Goal: Task Accomplishment & Management: Use online tool/utility

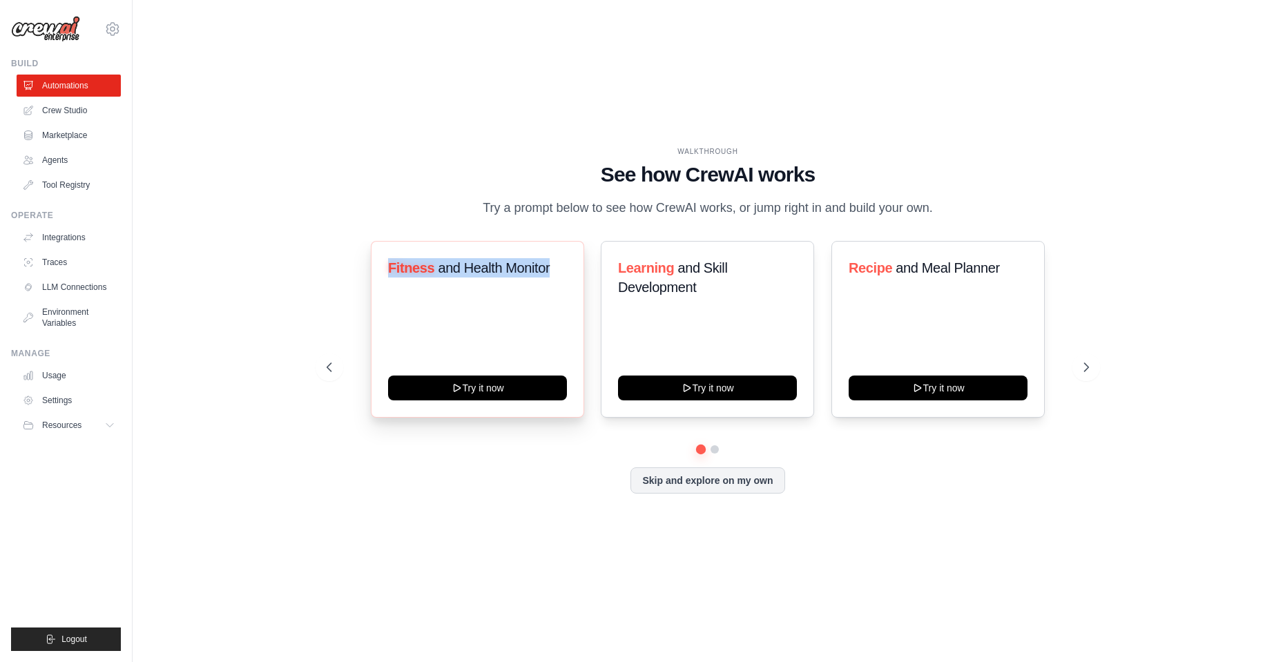
drag, startPoint x: 385, startPoint y: 276, endPoint x: 556, endPoint y: 282, distance: 171.3
click at [556, 282] on div "Fitness and Health Monitor Try it now" at bounding box center [477, 329] width 213 height 177
click at [547, 286] on div at bounding box center [547, 286] width 0 height 0
click at [436, 200] on div "WALKTHROUGH See how [PERSON_NAME] works Try a prompt below to see how [PERSON_N…" at bounding box center [708, 182] width 762 height 72
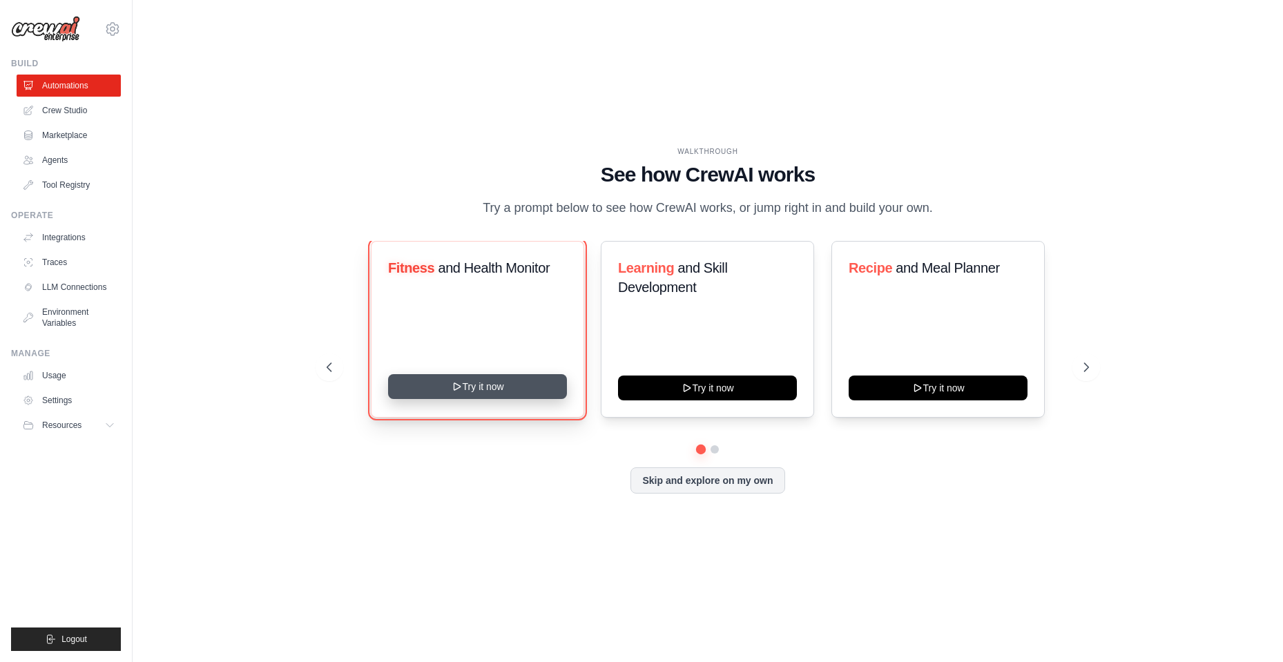
click at [476, 399] on button "Try it now" at bounding box center [477, 386] width 179 height 25
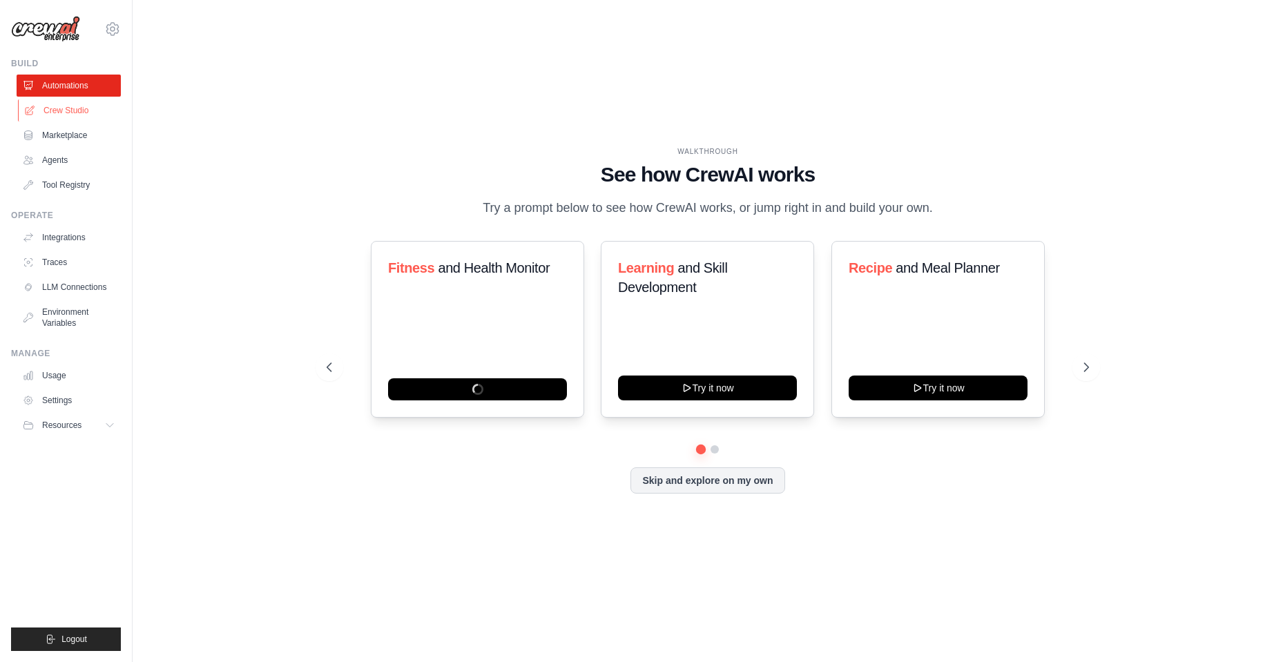
click at [75, 105] on link "Crew Studio" at bounding box center [70, 110] width 104 height 22
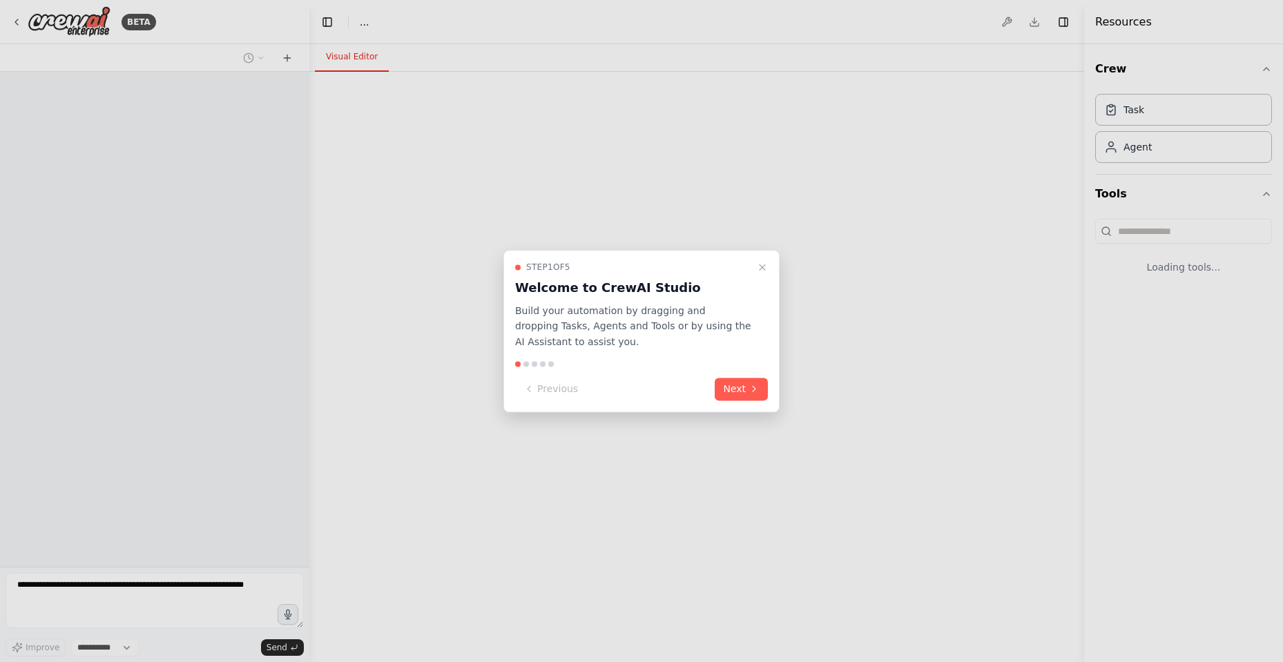
select select "****"
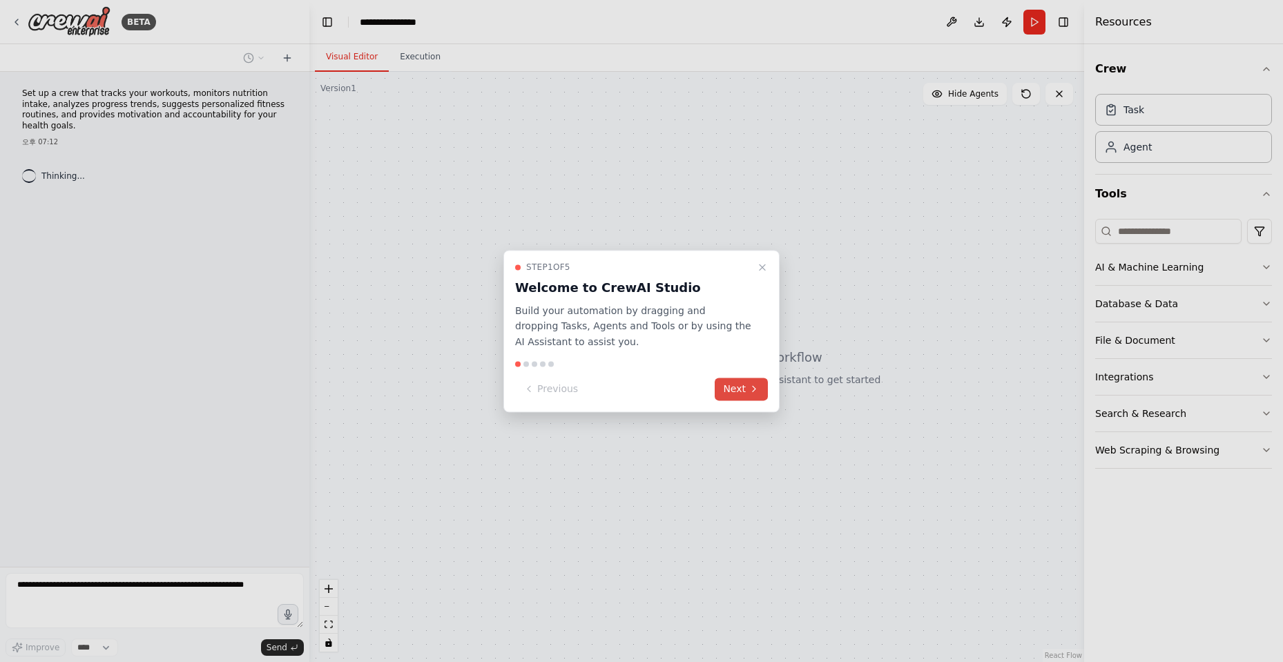
click at [752, 394] on icon at bounding box center [753, 389] width 11 height 11
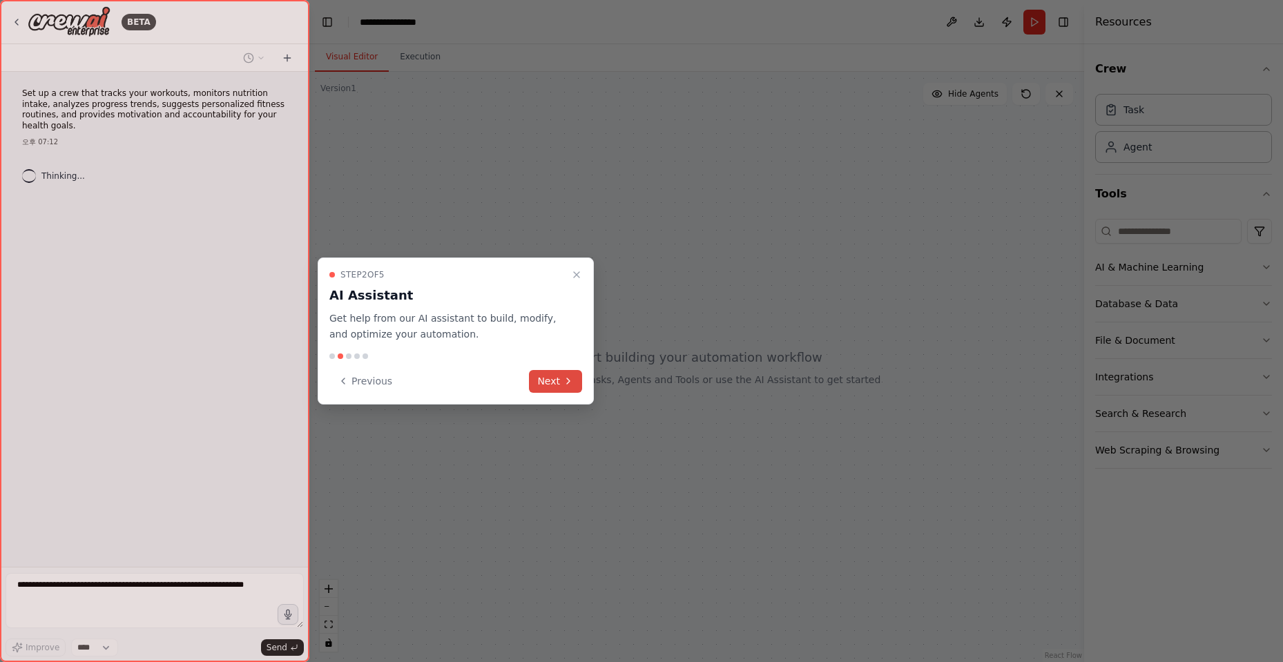
click at [561, 383] on button "Next" at bounding box center [555, 381] width 53 height 23
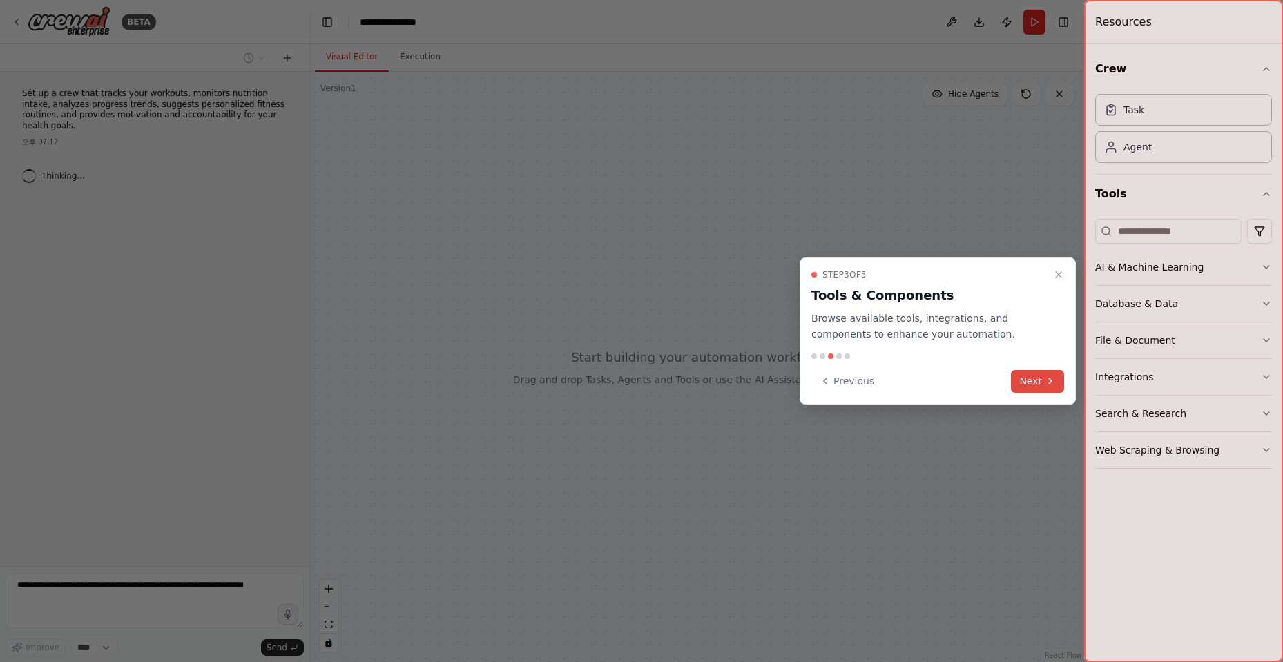
click at [1041, 381] on button "Next" at bounding box center [1037, 381] width 53 height 23
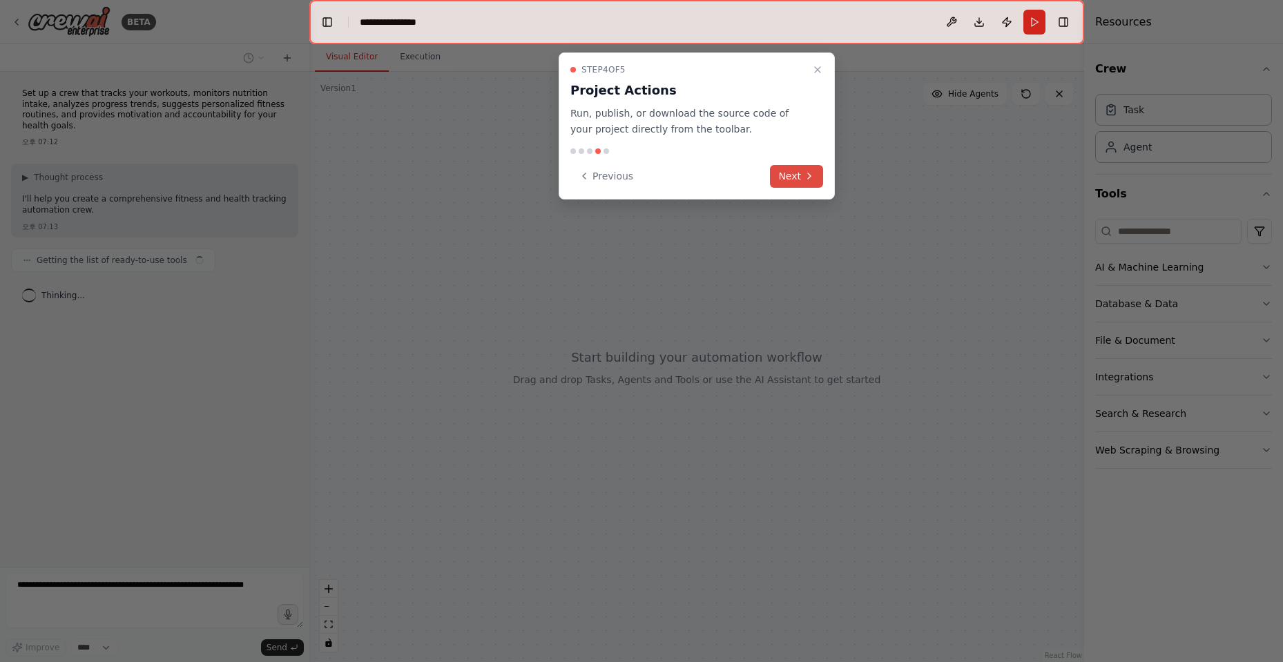
click at [800, 178] on button "Next" at bounding box center [796, 176] width 53 height 23
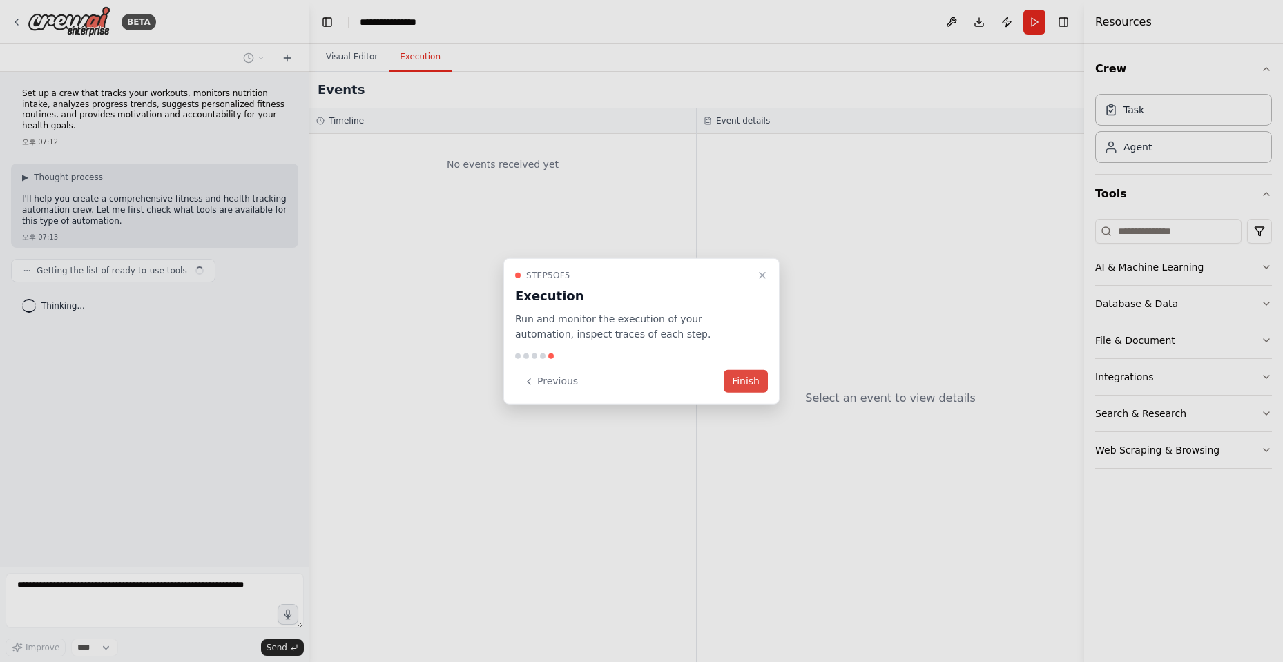
click at [746, 383] on button "Finish" at bounding box center [746, 381] width 44 height 23
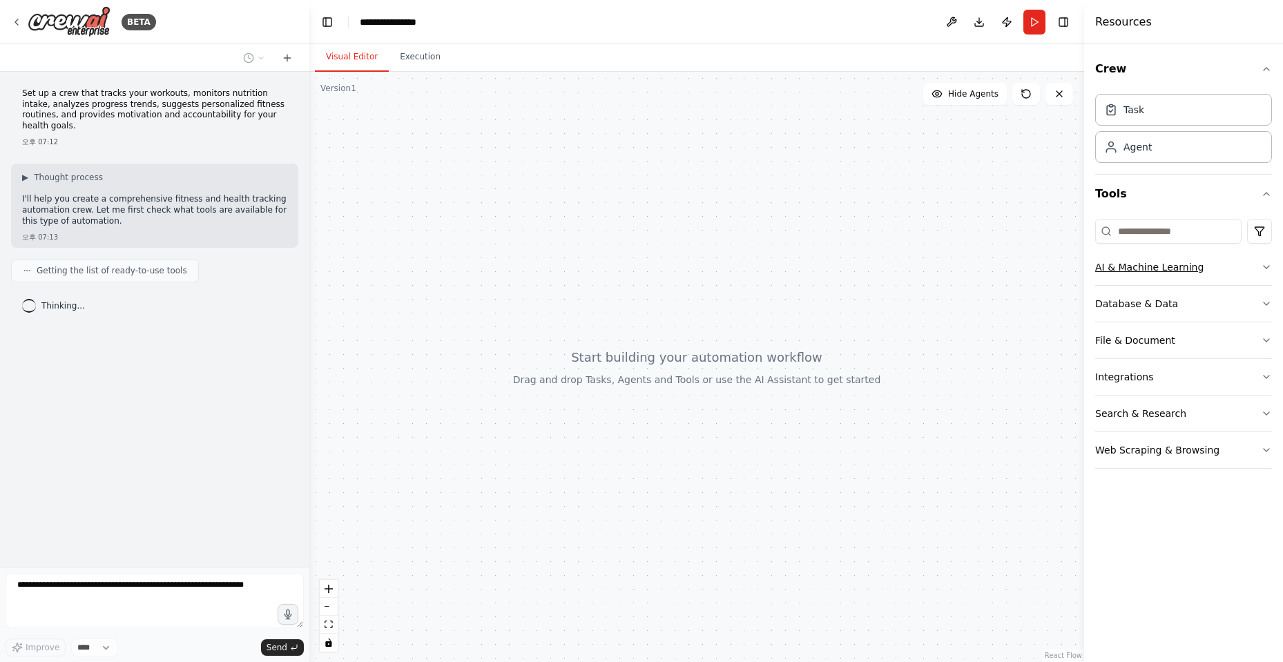
click at [1248, 273] on button "AI & Machine Learning" at bounding box center [1183, 267] width 177 height 36
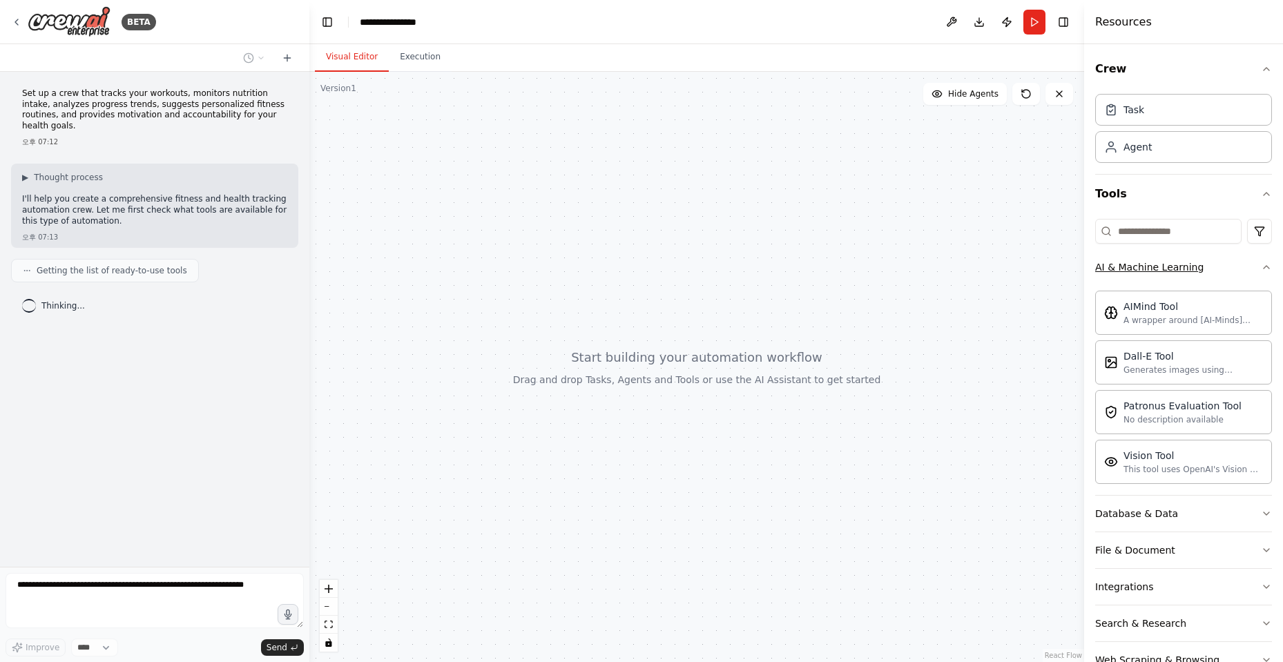
click at [1248, 273] on button "AI & Machine Learning" at bounding box center [1183, 267] width 177 height 36
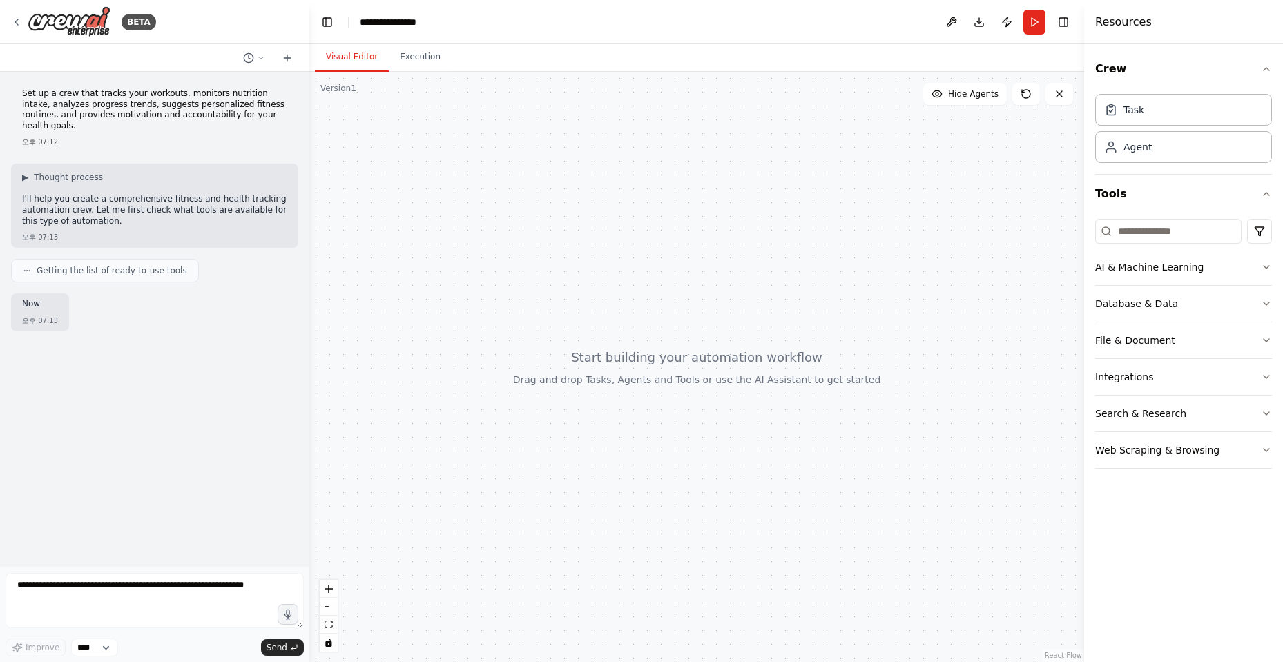
click at [72, 259] on div "Getting the list of ready-to-use tools" at bounding box center [105, 270] width 188 height 23
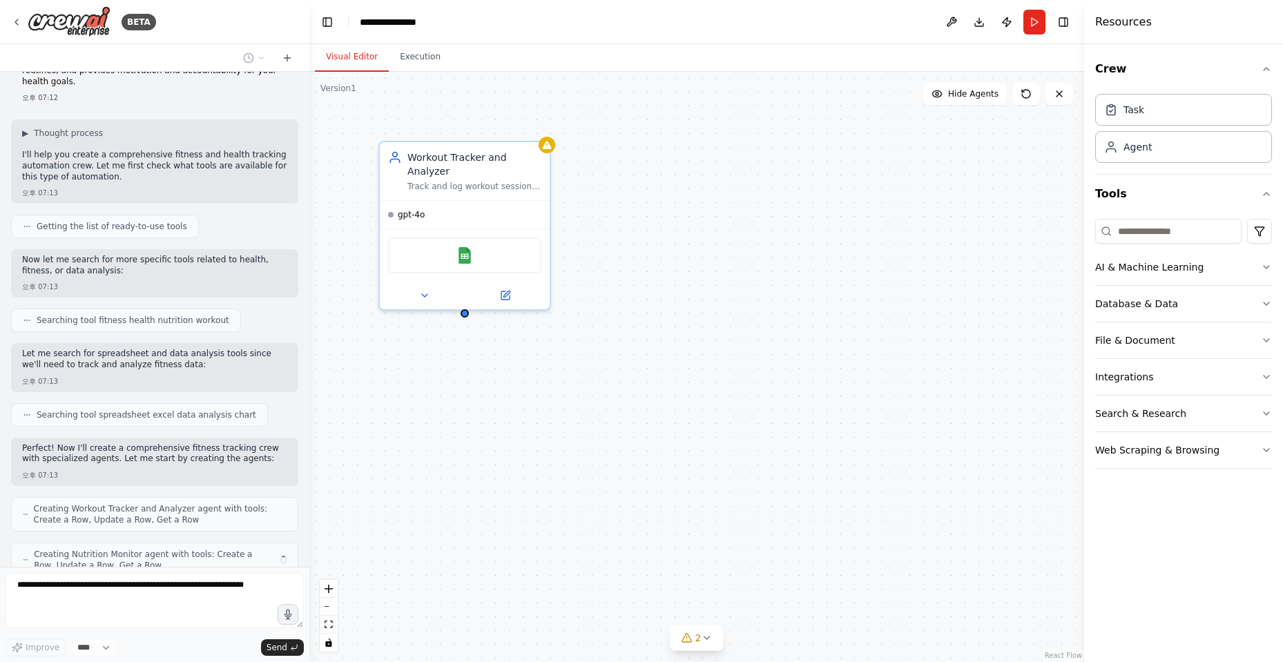
scroll to position [90, 0]
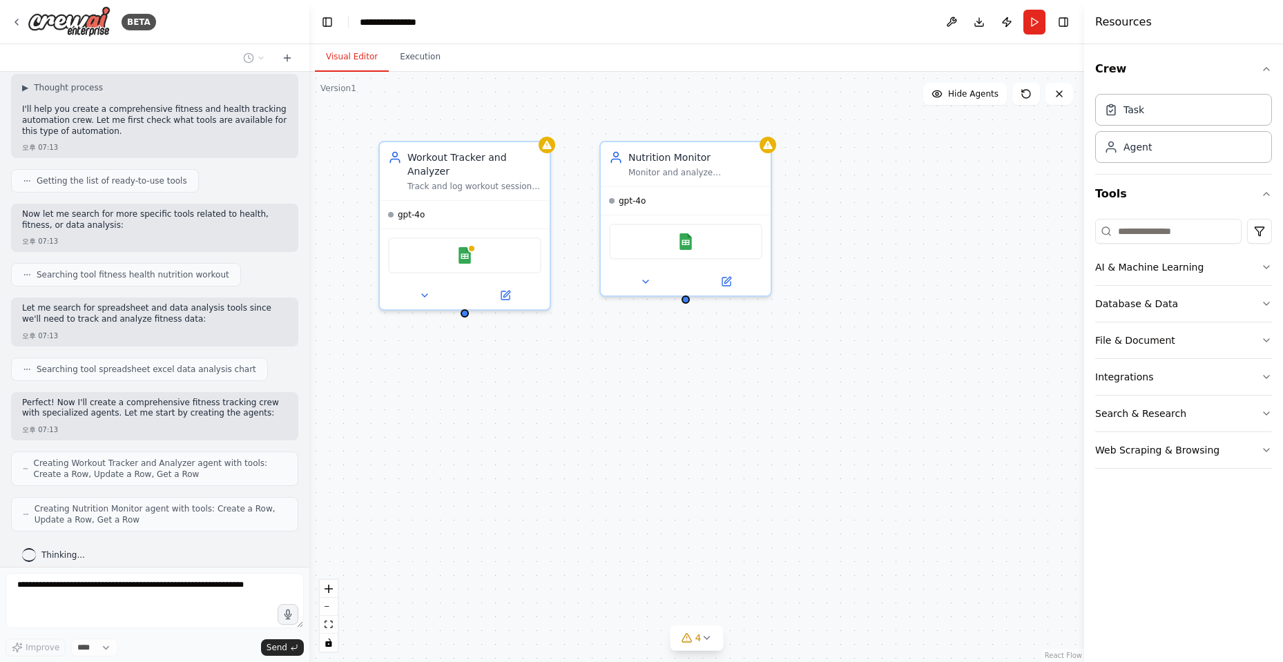
click at [938, 235] on div "Workout Tracker and Analyzer Track and log workout sessions for {user_name}, re…" at bounding box center [696, 367] width 775 height 590
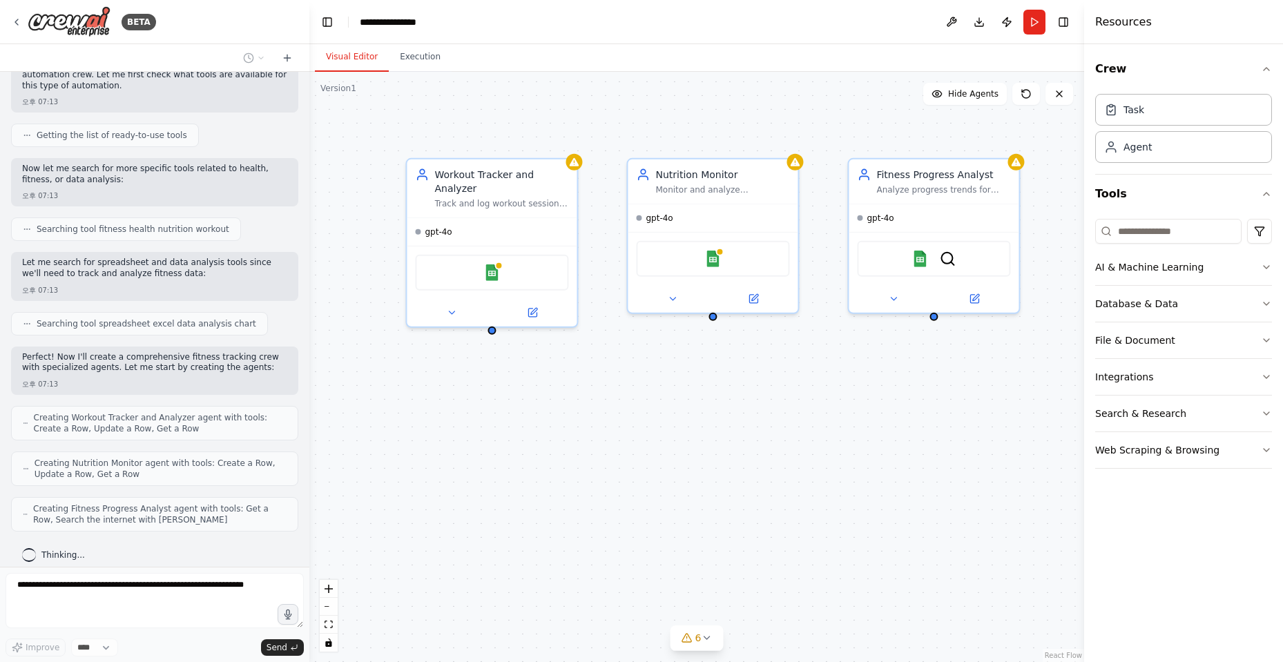
drag, startPoint x: 733, startPoint y: 340, endPoint x: 758, endPoint y: 356, distance: 30.1
click at [758, 356] on div "Workout Tracker and Analyzer Track and log workout sessions for {user_name}, re…" at bounding box center [696, 367] width 775 height 590
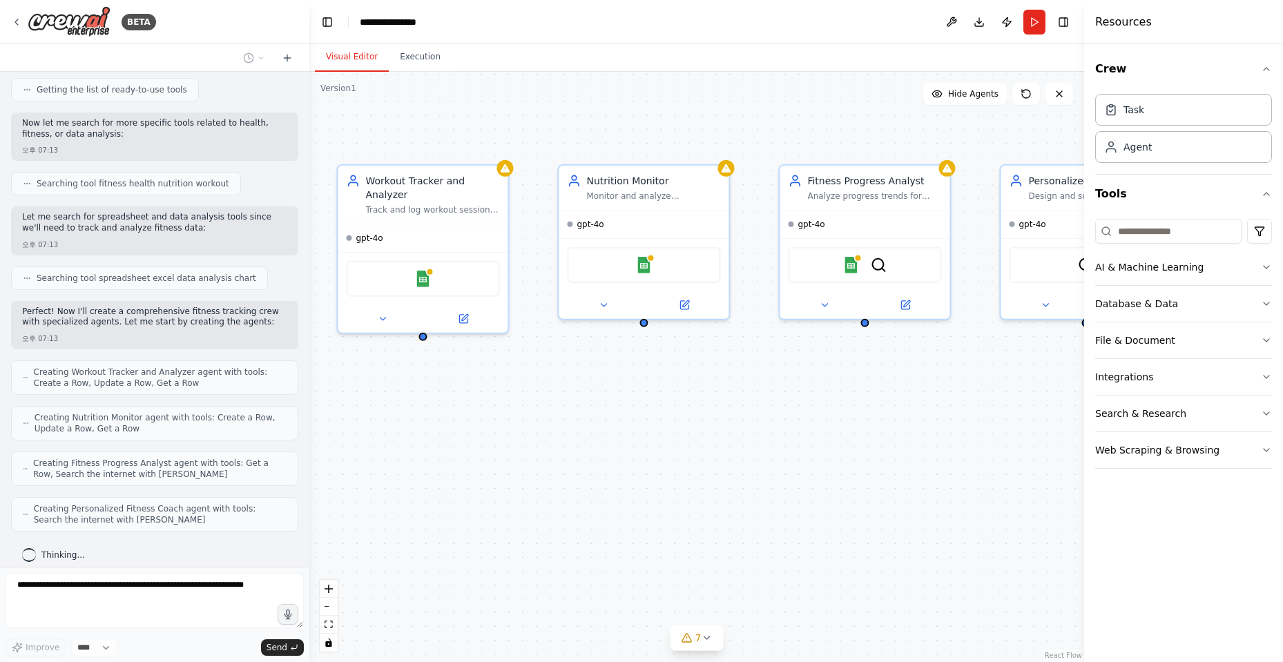
drag, startPoint x: 835, startPoint y: 512, endPoint x: 761, endPoint y: 518, distance: 74.8
click at [761, 518] on div "Workout Tracker and Analyzer Track and log workout sessions for {user_name}, re…" at bounding box center [696, 367] width 775 height 590
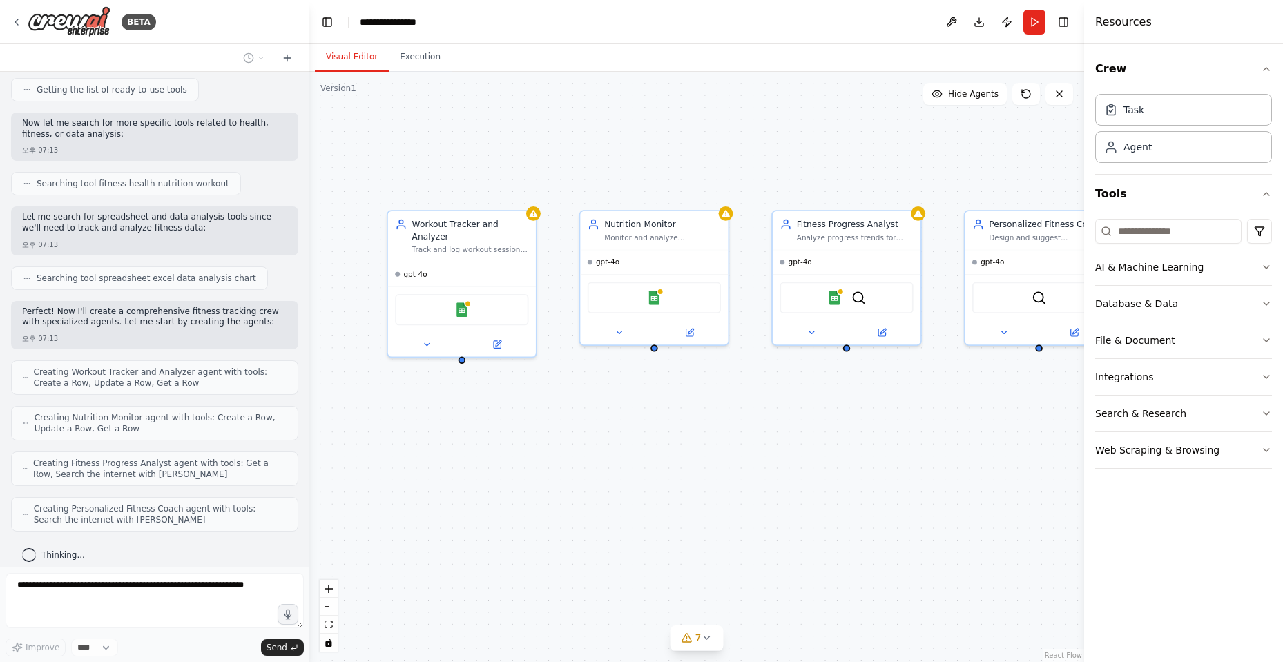
drag, startPoint x: 773, startPoint y: 509, endPoint x: 744, endPoint y: 511, distance: 29.1
click at [744, 511] on div "Workout Tracker and Analyzer Track and log workout sessions for {user_name}, re…" at bounding box center [696, 367] width 775 height 590
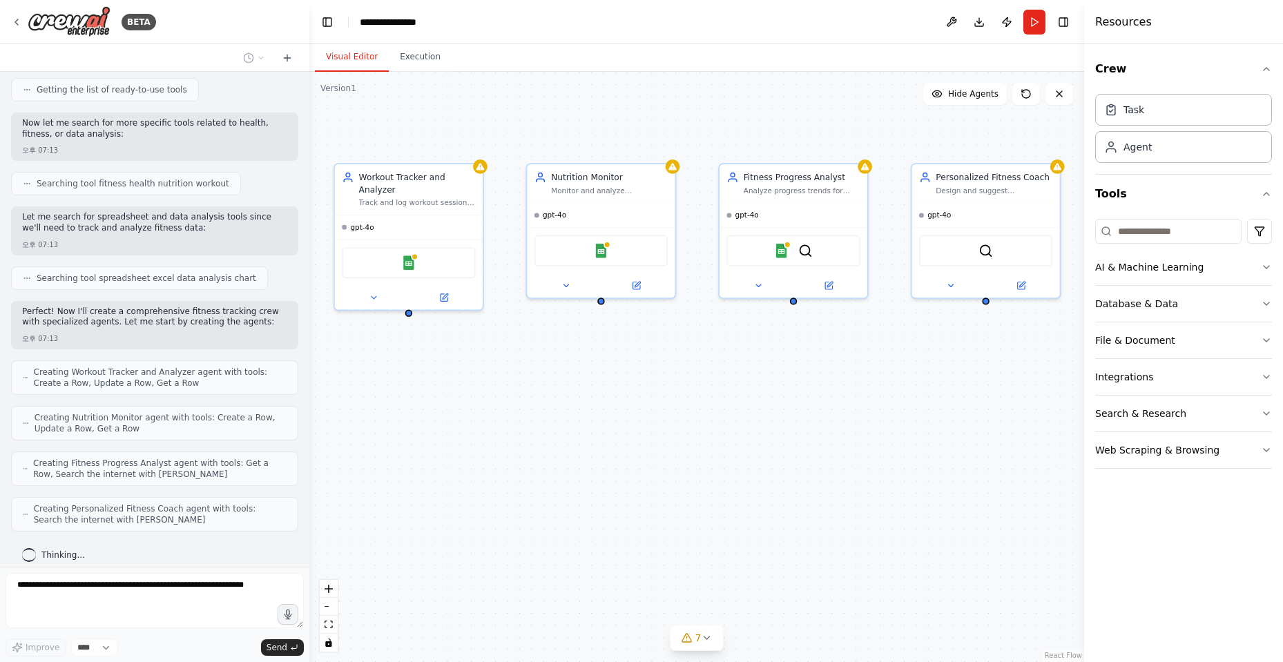
drag, startPoint x: 773, startPoint y: 507, endPoint x: 749, endPoint y: 458, distance: 54.7
click at [749, 458] on div "Workout Tracker and Analyzer Track and log workout sessions for {user_name}, re…" at bounding box center [696, 367] width 775 height 590
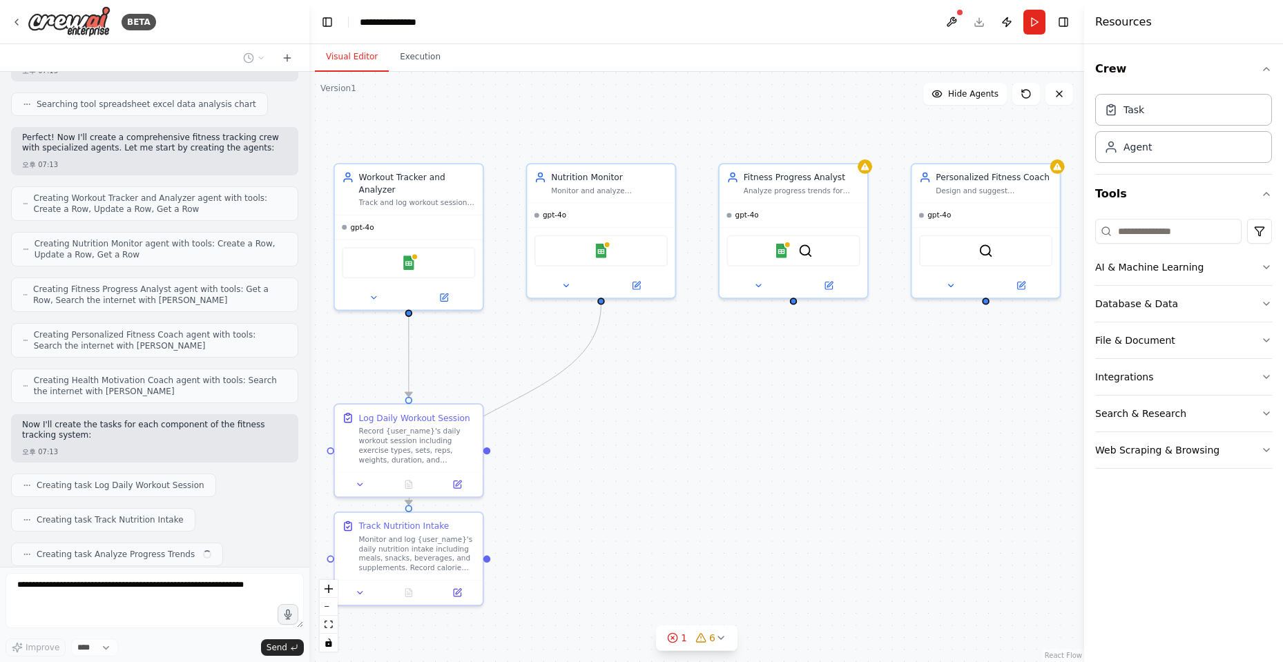
scroll to position [389, 0]
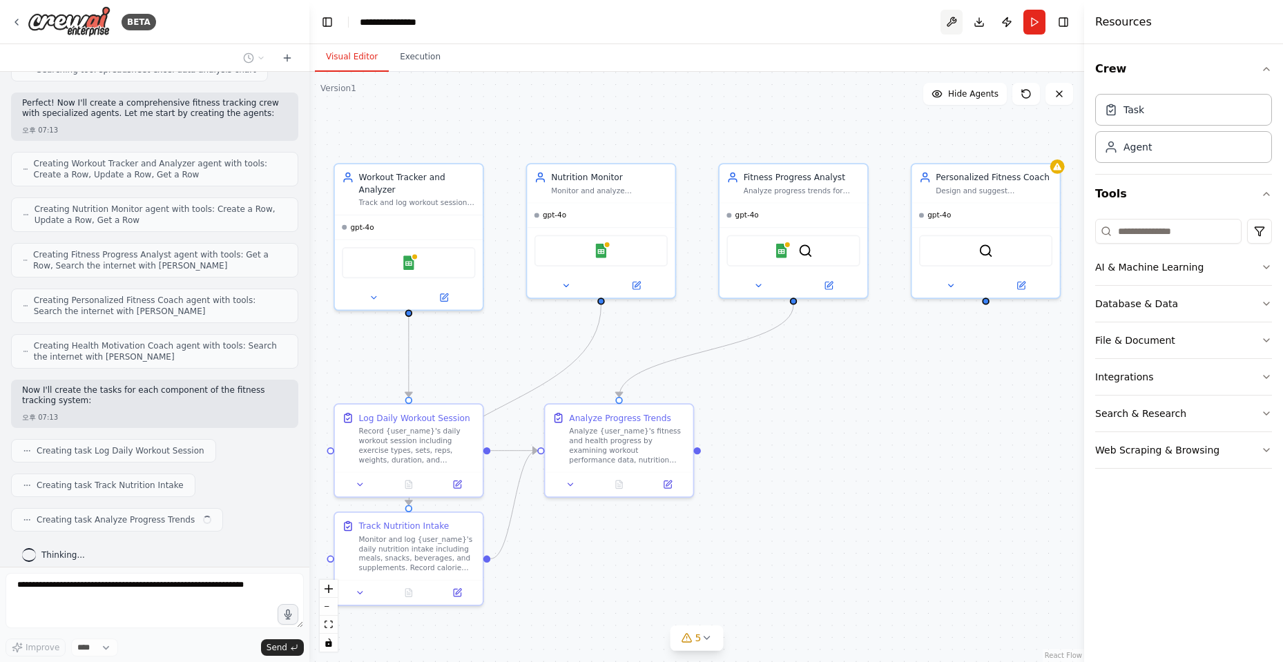
click at [947, 11] on button at bounding box center [951, 22] width 22 height 25
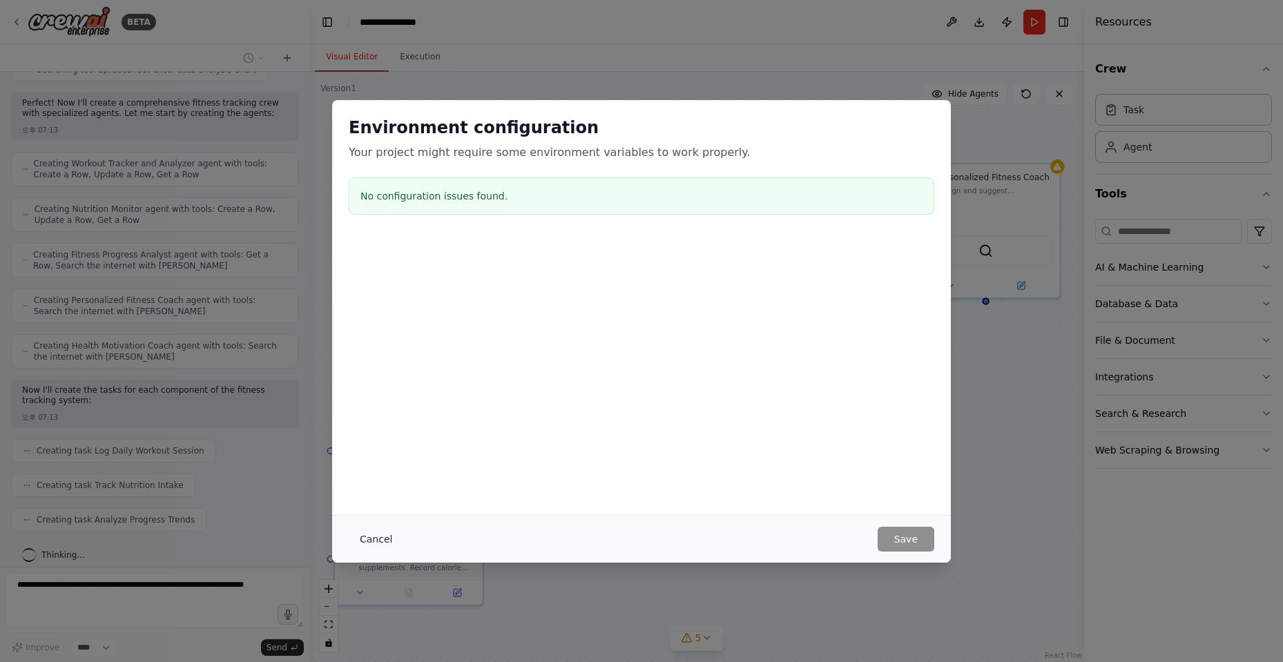
click at [378, 535] on button "Cancel" at bounding box center [376, 539] width 55 height 25
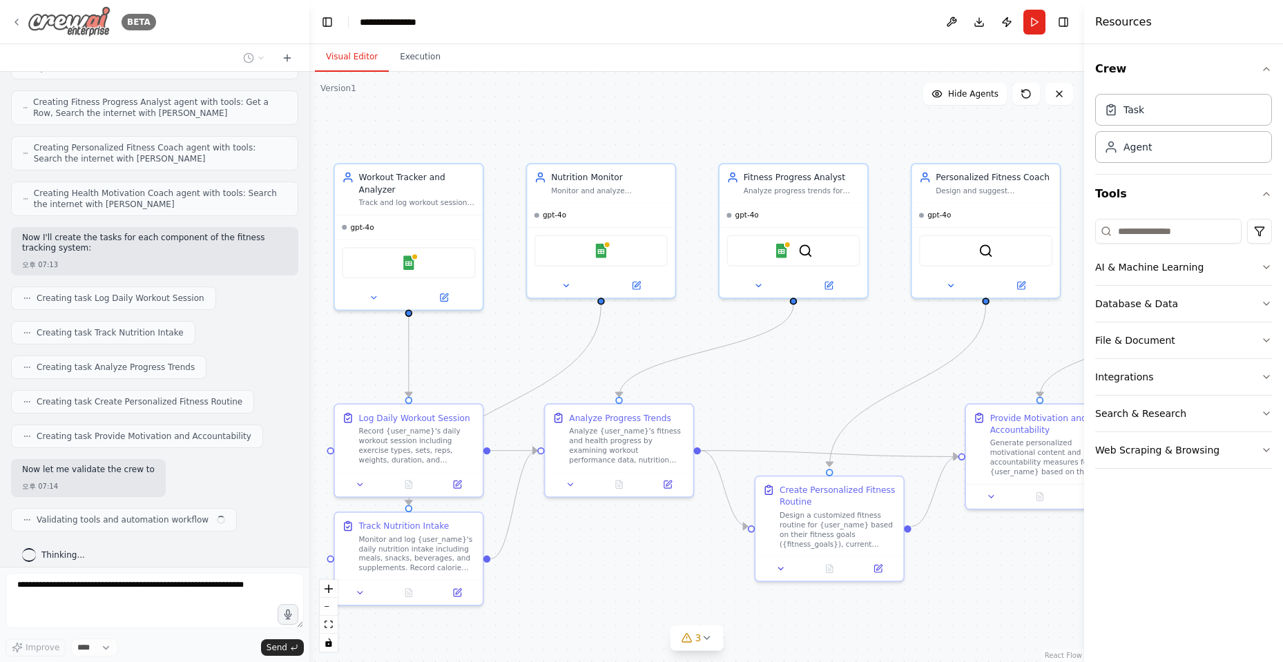
scroll to position [553, 0]
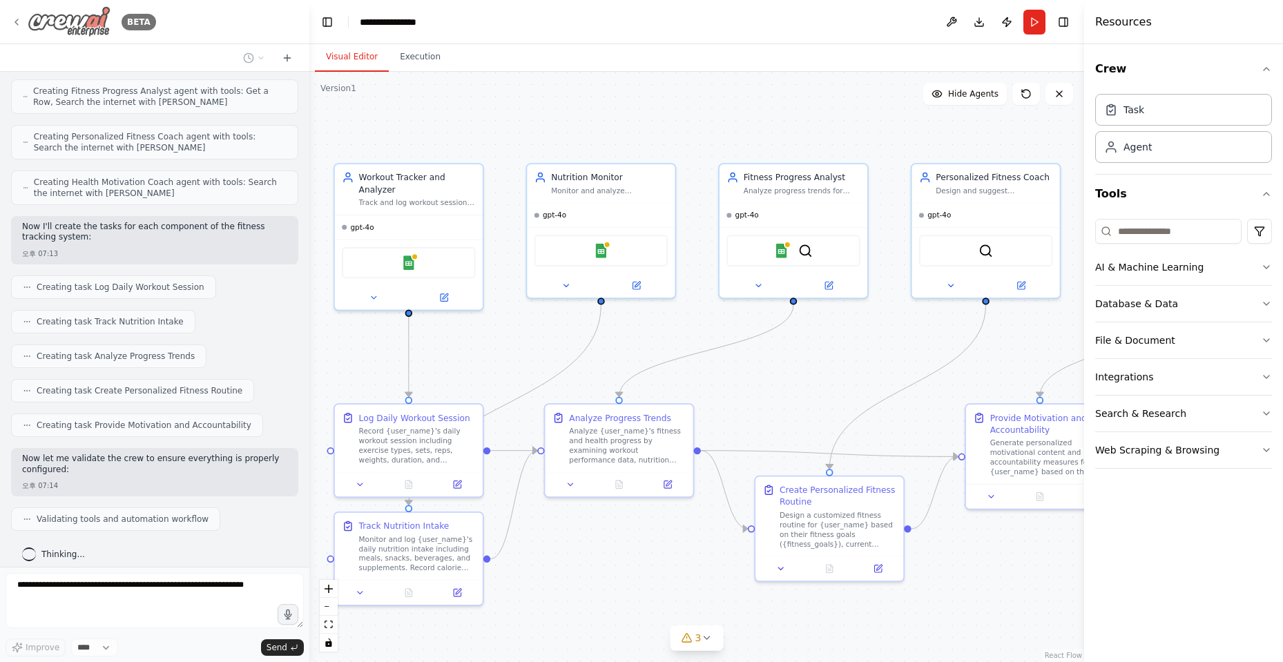
click at [15, 17] on icon at bounding box center [16, 22] width 11 height 11
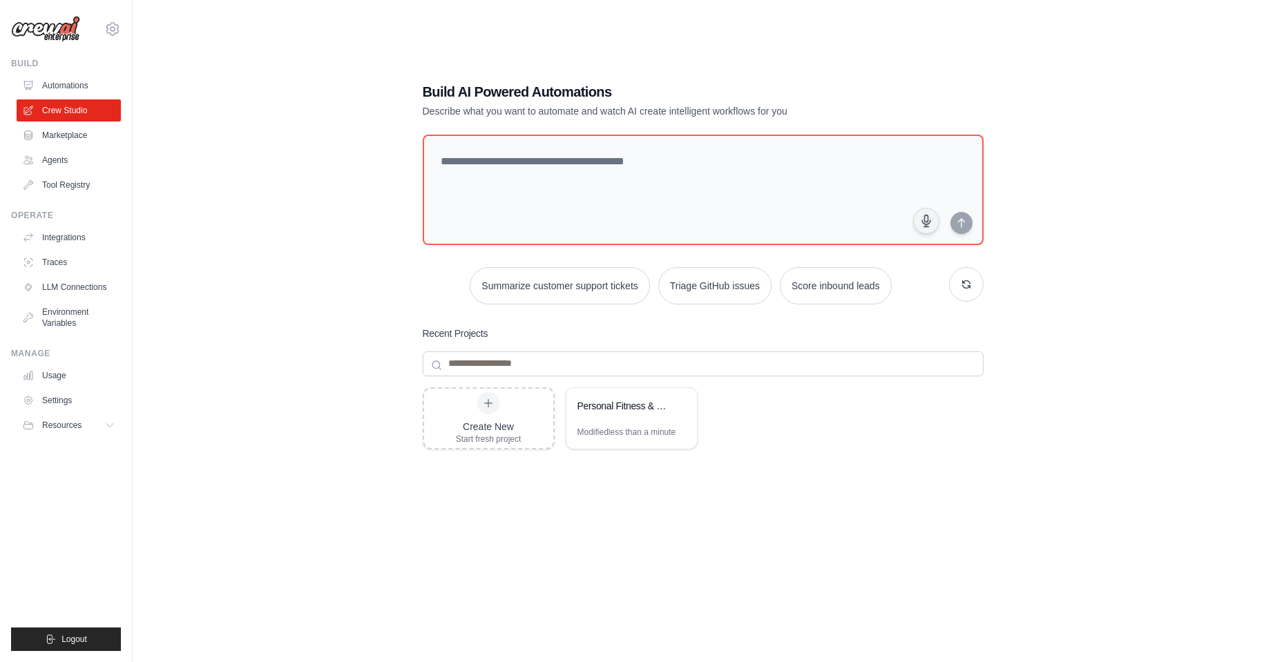
click at [75, 140] on link "Marketplace" at bounding box center [69, 135] width 104 height 22
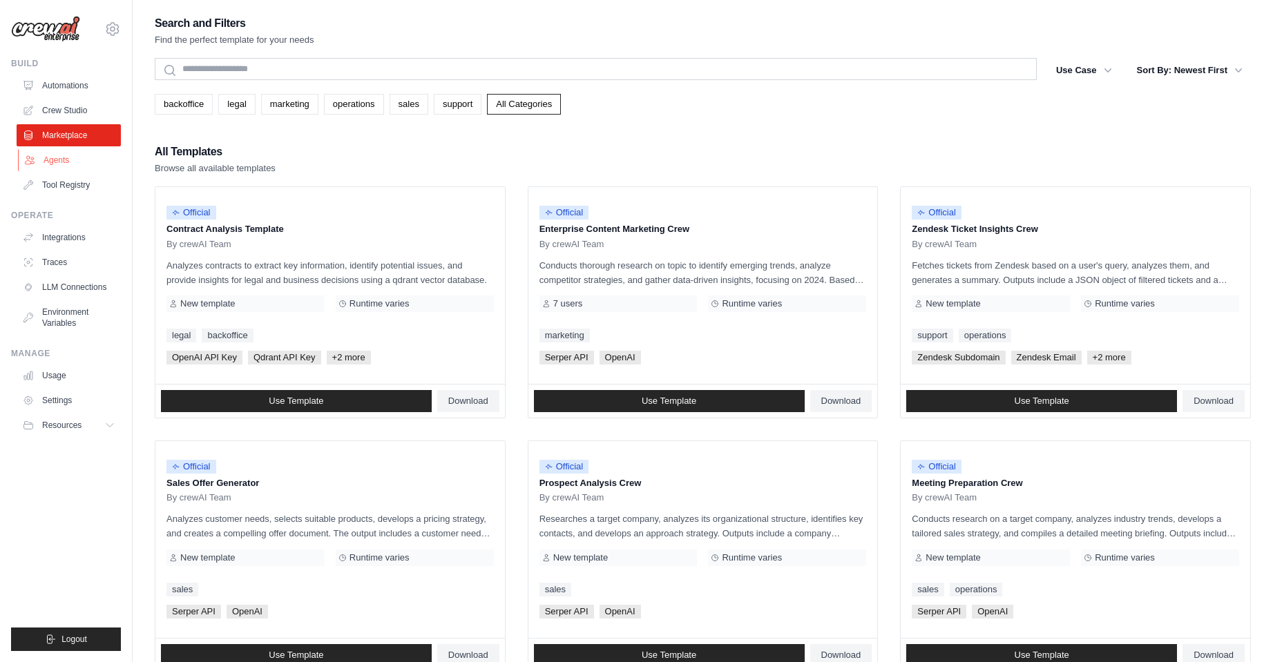
click at [66, 160] on link "Agents" at bounding box center [70, 160] width 104 height 22
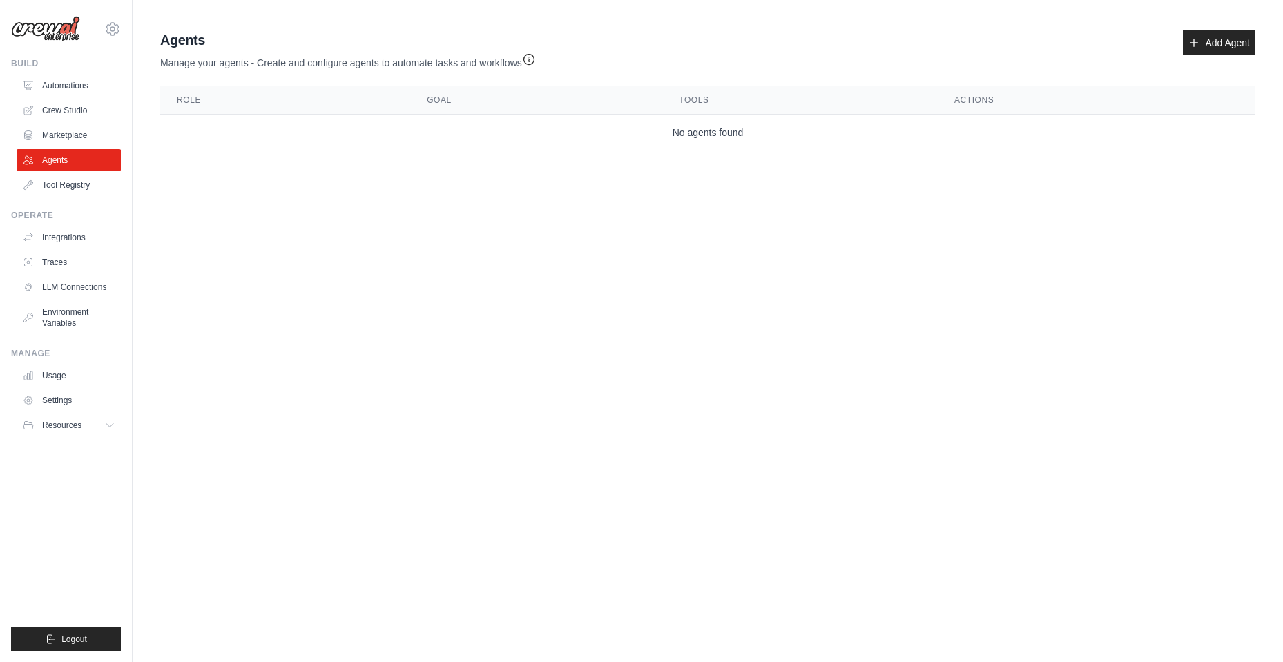
click at [72, 123] on ul "Automations Crew Studio Marketplace Agents Tool Registry" at bounding box center [69, 136] width 104 height 122
click at [72, 132] on link "Marketplace" at bounding box center [70, 135] width 104 height 22
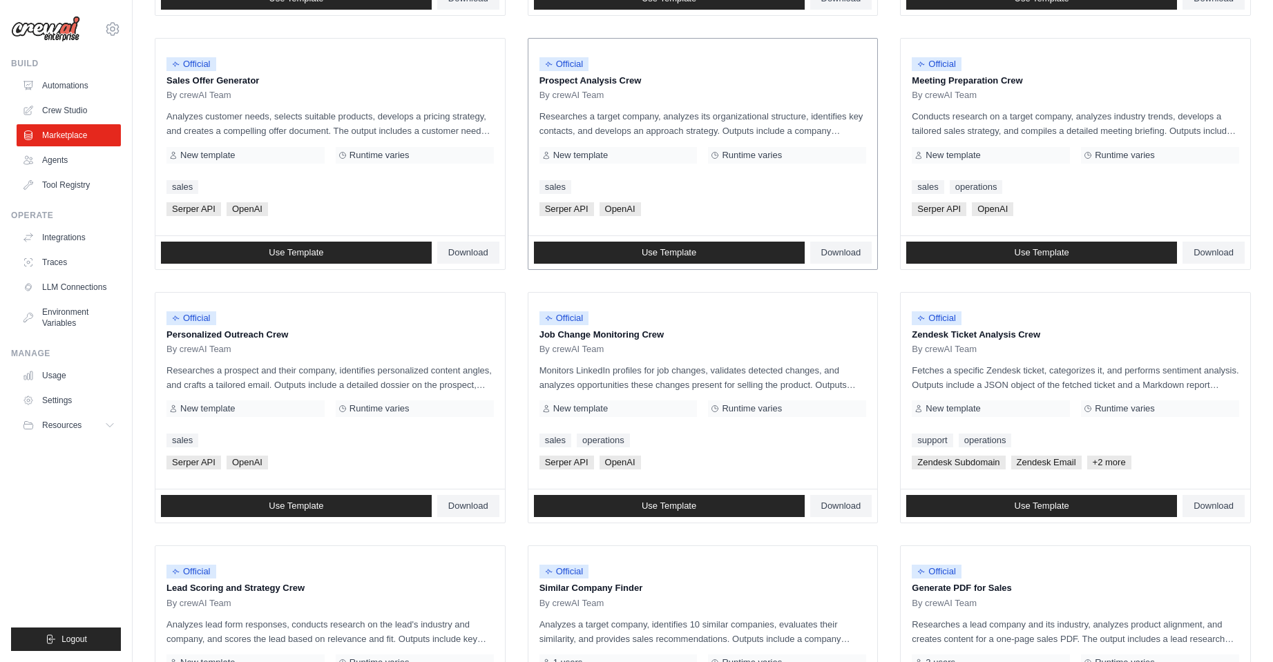
scroll to position [414, 0]
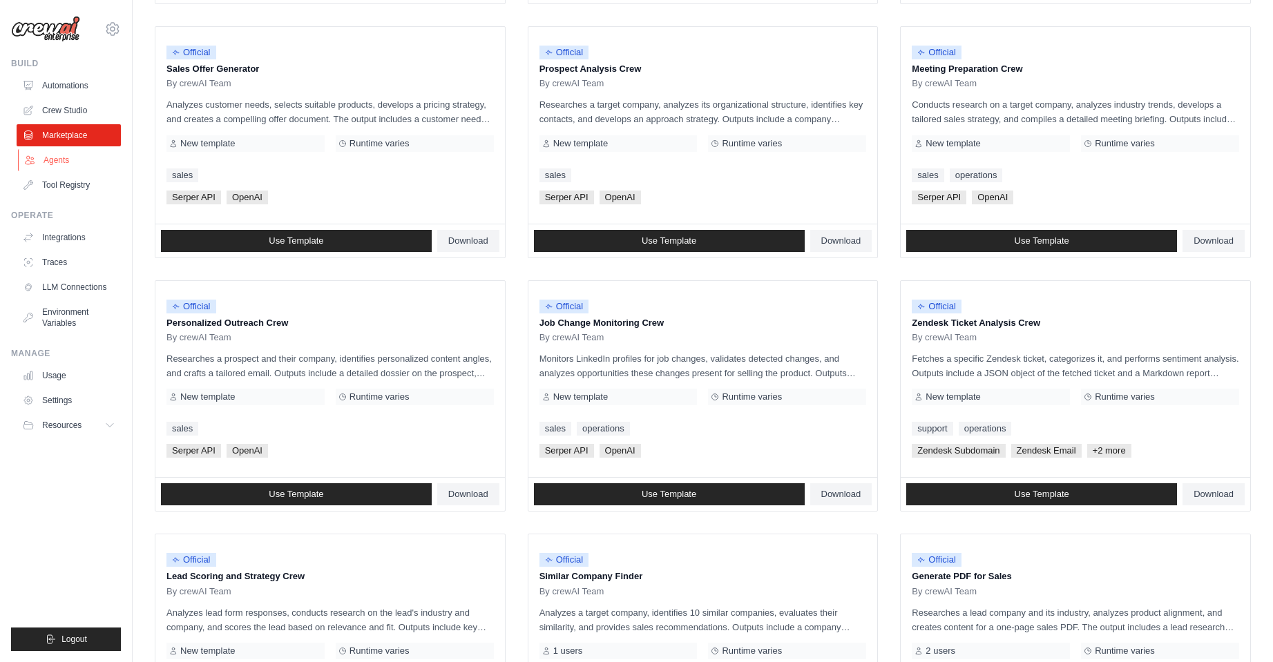
click at [81, 166] on link "Agents" at bounding box center [70, 160] width 104 height 22
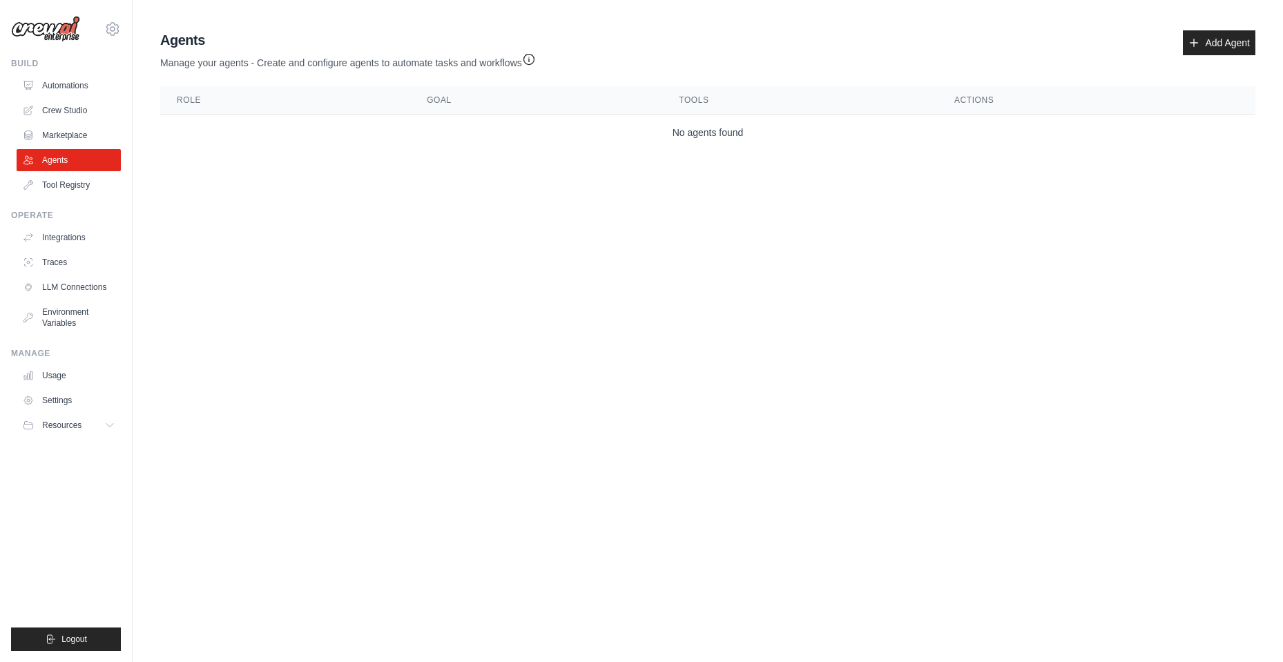
click at [1217, 30] on div "Agents Manage your agents - Create and configure agents to automate tasks and w…" at bounding box center [708, 90] width 1106 height 131
click at [1217, 33] on link "Add Agent" at bounding box center [1219, 42] width 72 height 25
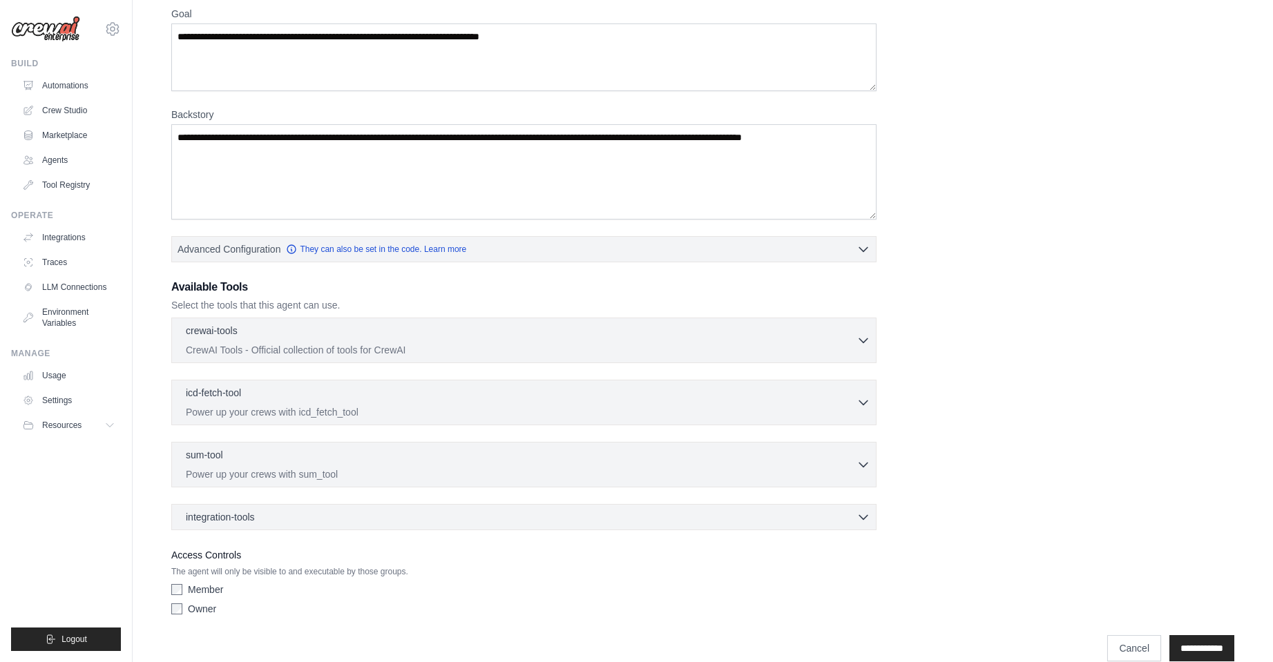
scroll to position [141, 0]
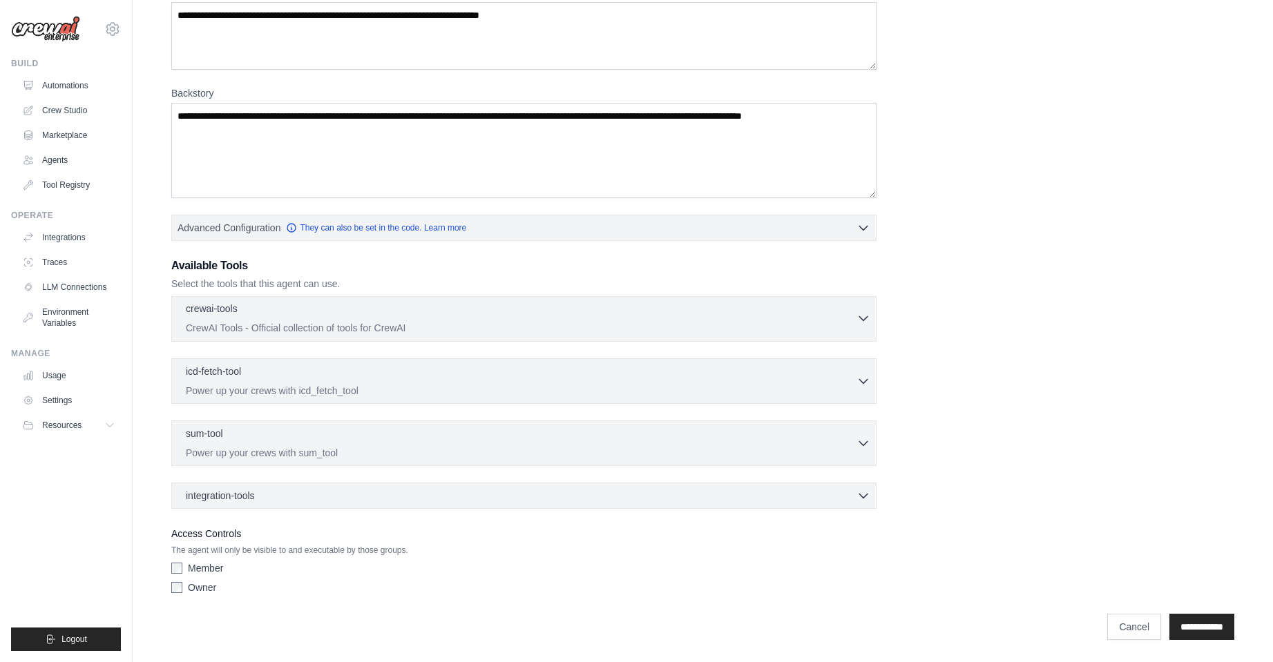
click at [315, 319] on div "crewai-tools 0 selected CrewAI Tools - Official collection of tools for CrewAI" at bounding box center [521, 318] width 670 height 33
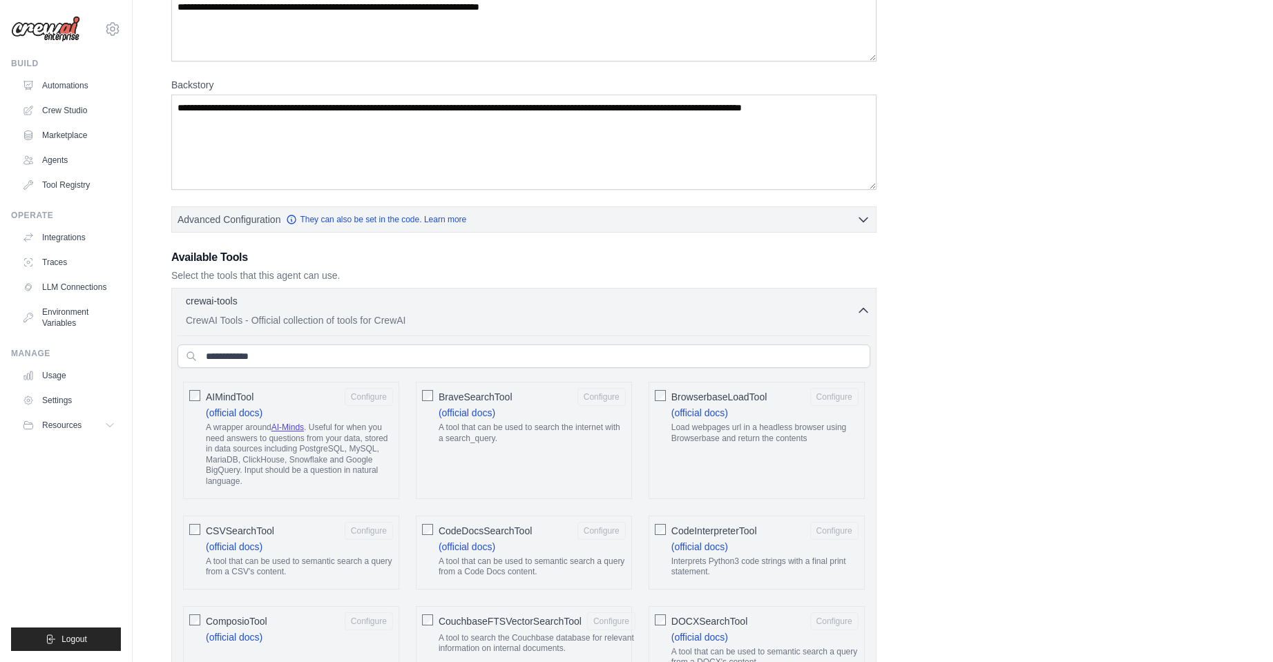
scroll to position [0, 0]
